Goal: Task Accomplishment & Management: Manage account settings

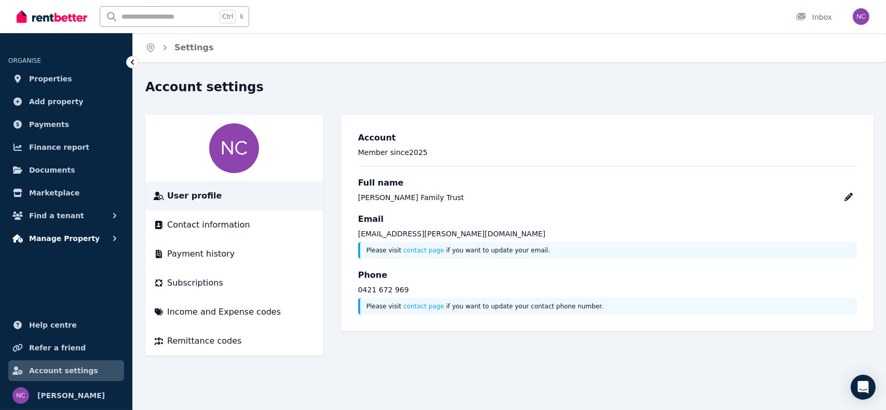
click at [58, 239] on span "Manage Property" at bounding box center [64, 238] width 71 height 12
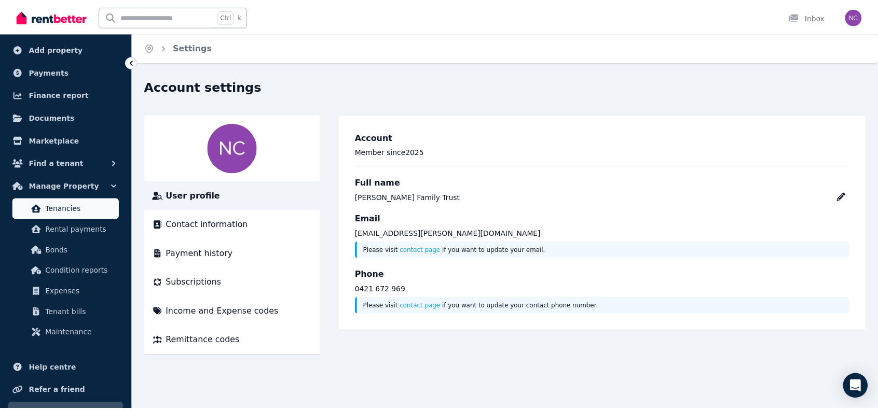
scroll to position [95, 0]
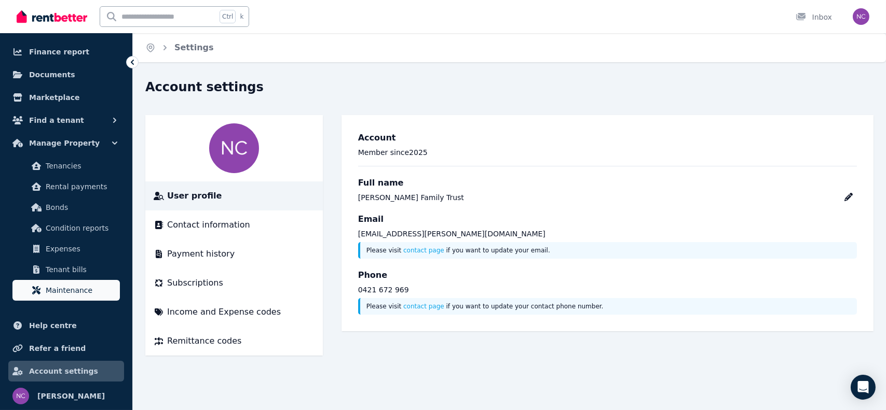
click at [52, 294] on span "Maintenance" at bounding box center [81, 290] width 70 height 12
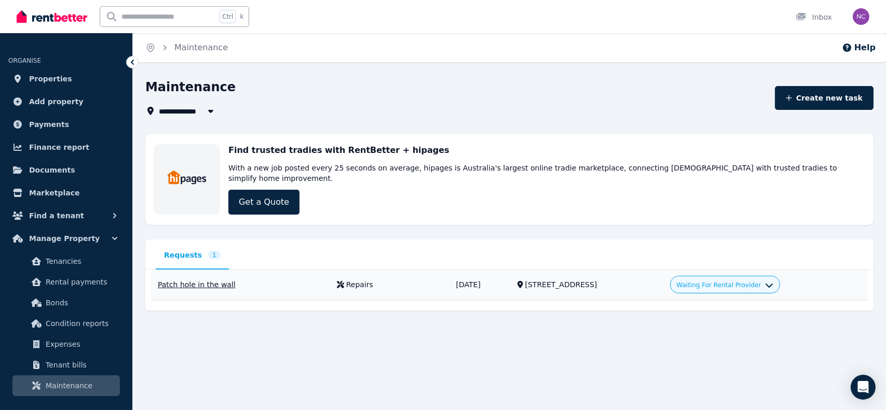
click at [773, 280] on icon "button" at bounding box center [769, 284] width 8 height 8
click at [745, 299] on link "Approve" at bounding box center [726, 308] width 100 height 19
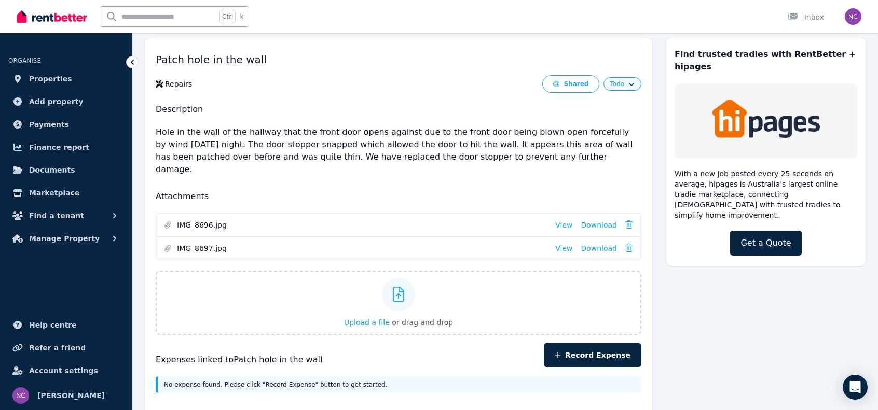
scroll to position [79, 0]
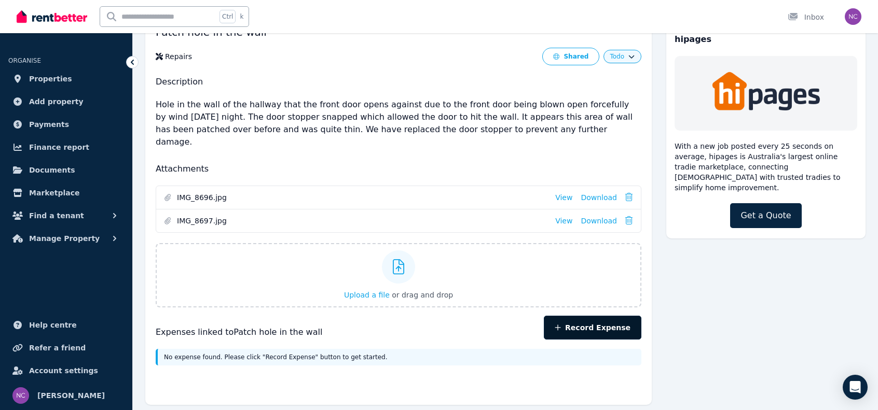
click at [629, 316] on button "Record Expense" at bounding box center [593, 328] width 98 height 24
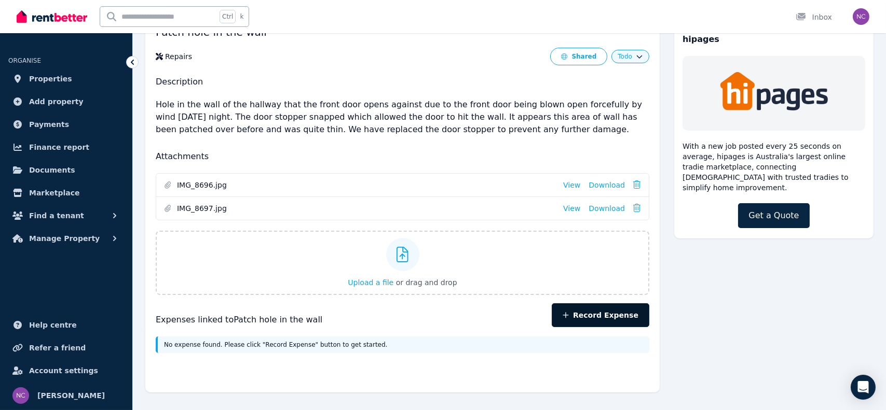
select select "**********"
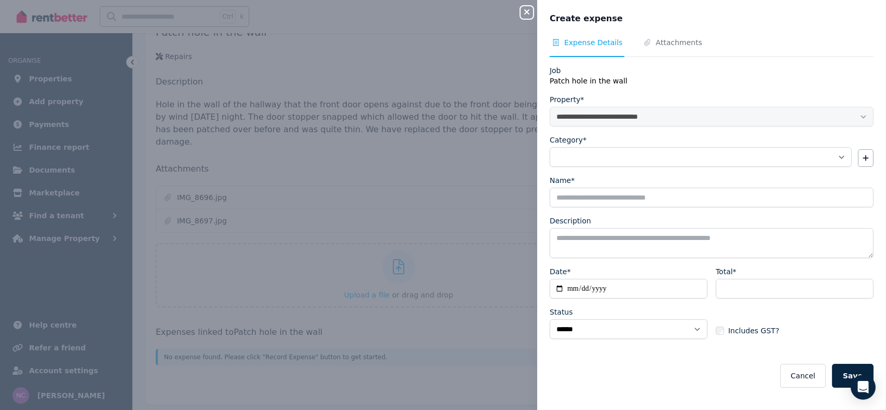
click at [525, 9] on icon "button" at bounding box center [526, 12] width 12 height 8
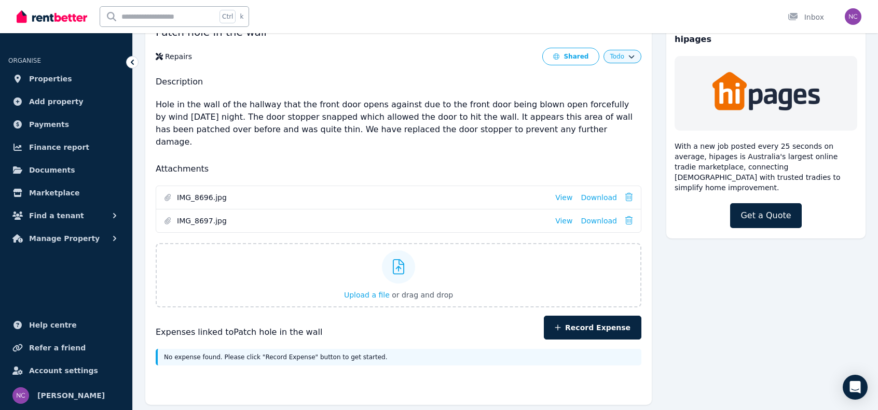
scroll to position [0, 0]
